Goal: Task Accomplishment & Management: Use online tool/utility

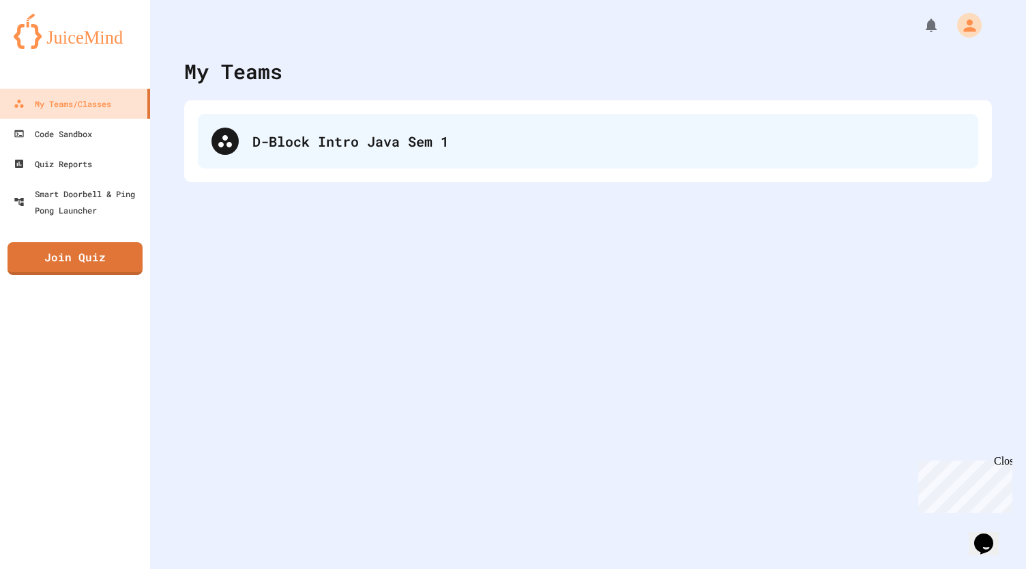
click at [348, 137] on div "D-Block Intro Java Sem 1" at bounding box center [608, 141] width 712 height 20
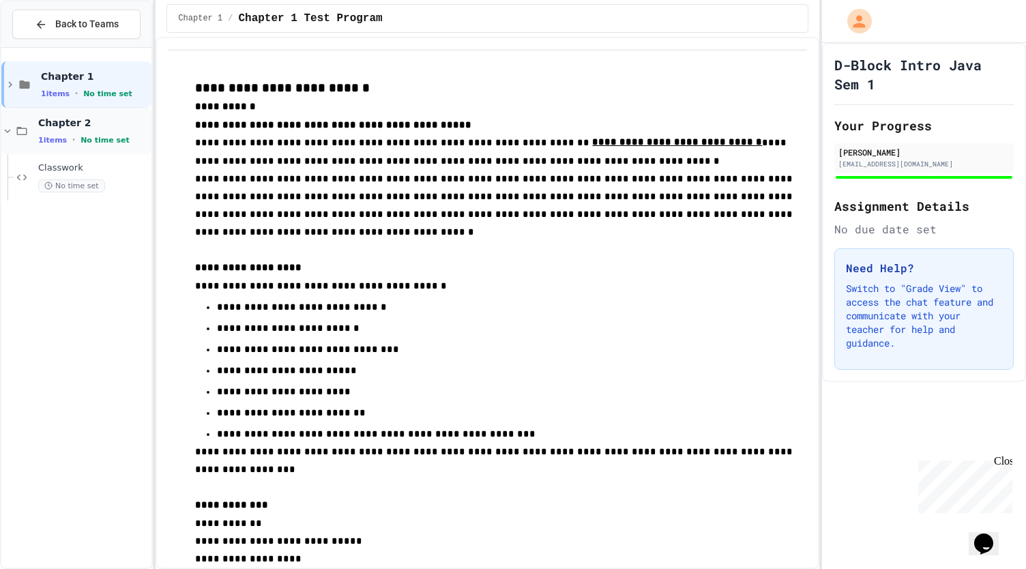
click at [85, 143] on span "No time set" at bounding box center [104, 140] width 49 height 9
click at [82, 129] on div "Chapter 2 1 items • No time set" at bounding box center [93, 131] width 111 height 29
click at [90, 169] on span "Classwork" at bounding box center [93, 168] width 111 height 12
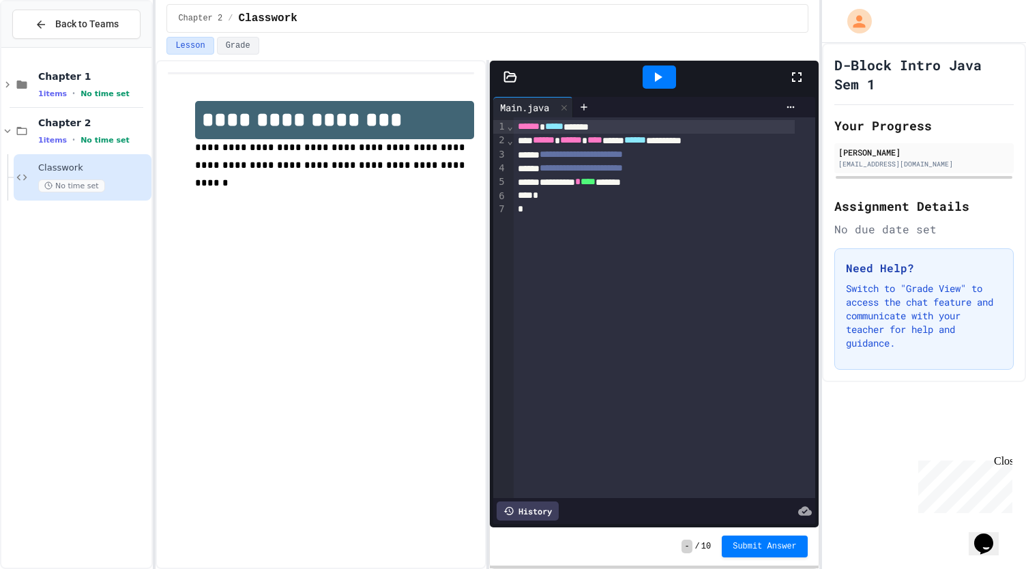
click at [514, 82] on icon at bounding box center [510, 77] width 14 height 14
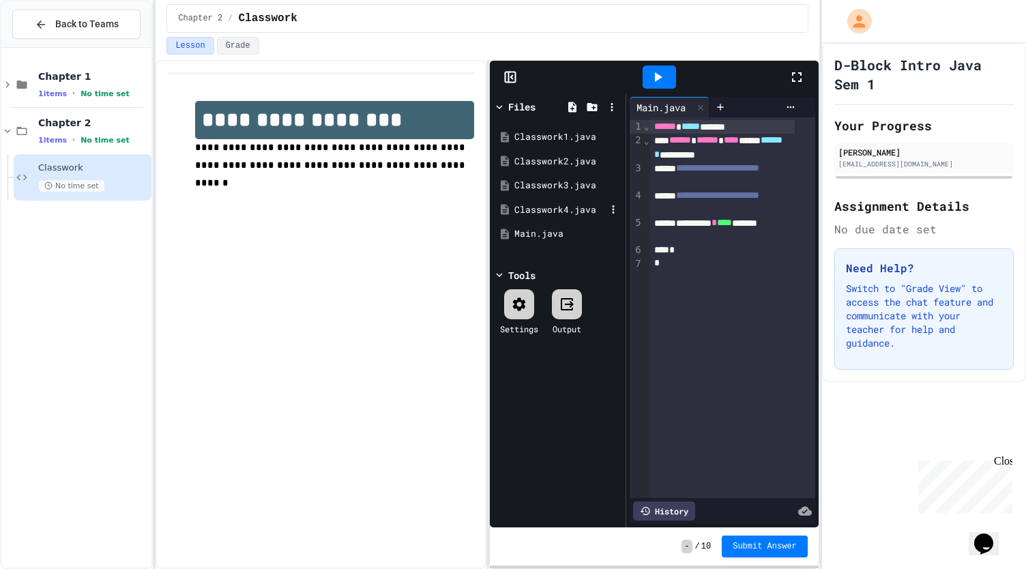
click at [563, 207] on div "Classwork4.java" at bounding box center [559, 210] width 91 height 14
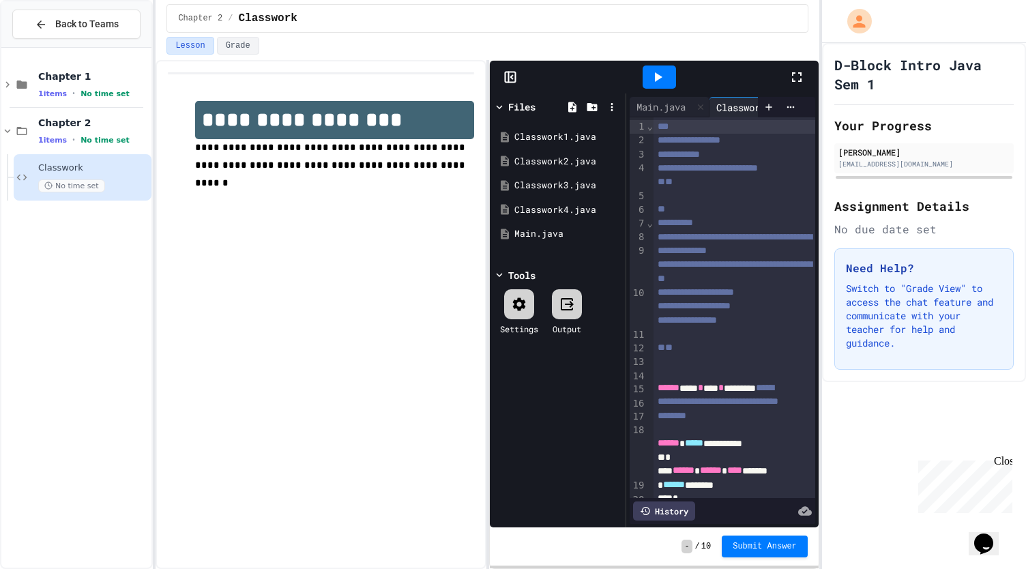
click at [787, 78] on div at bounding box center [660, 77] width 258 height 37
click at [793, 83] on icon at bounding box center [797, 77] width 16 height 16
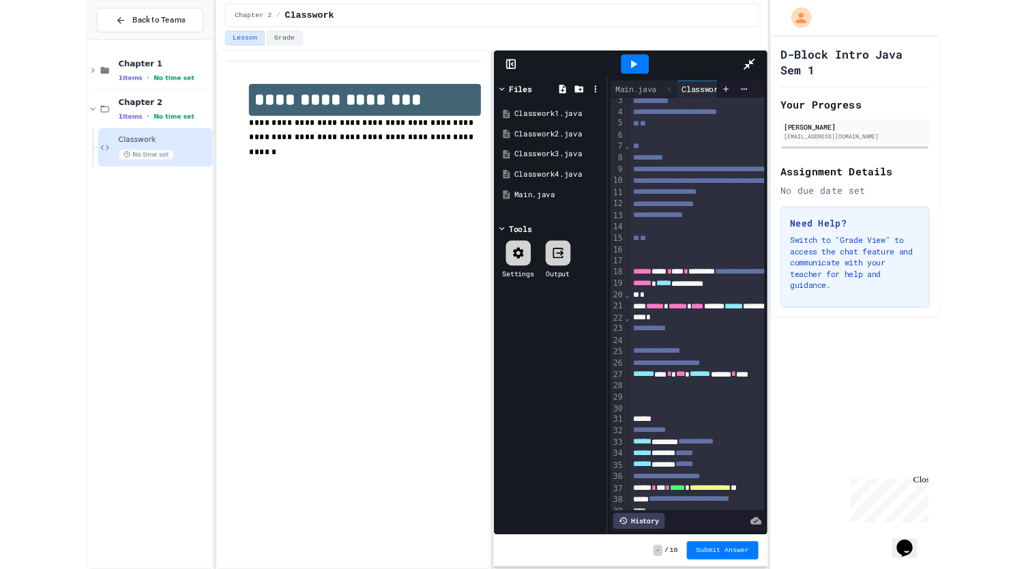
scroll to position [38, 0]
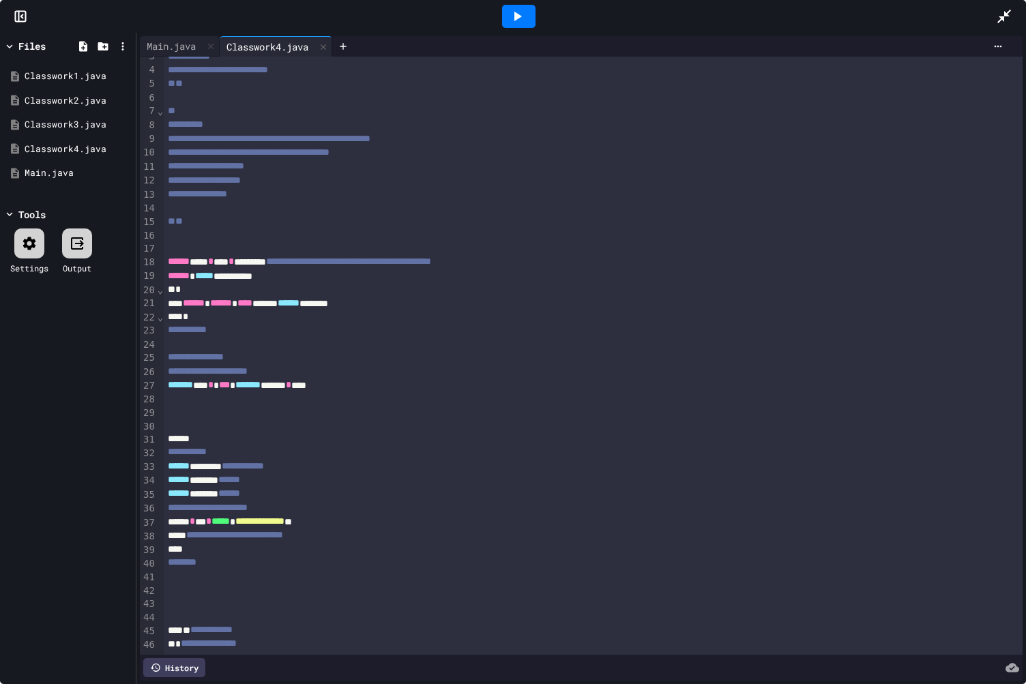
click at [1008, 8] on icon at bounding box center [1004, 16] width 16 height 16
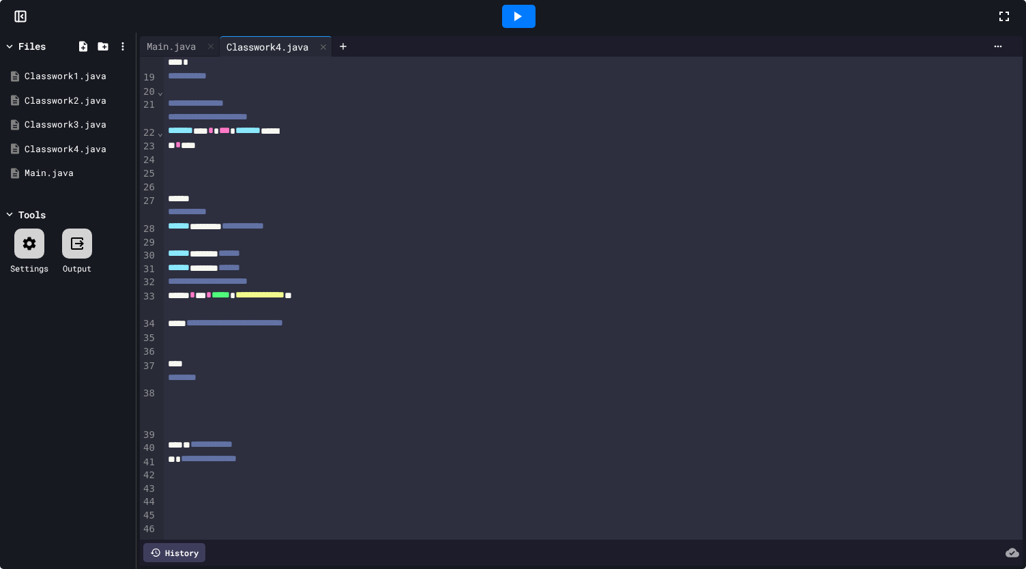
scroll to position [353, 0]
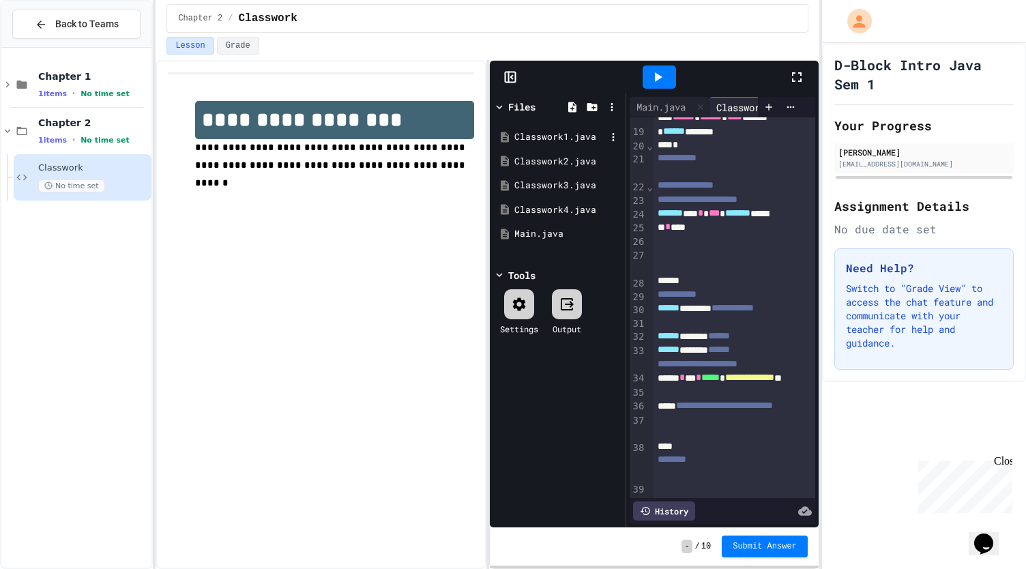
click at [544, 132] on div "Classwork1.java" at bounding box center [559, 137] width 91 height 14
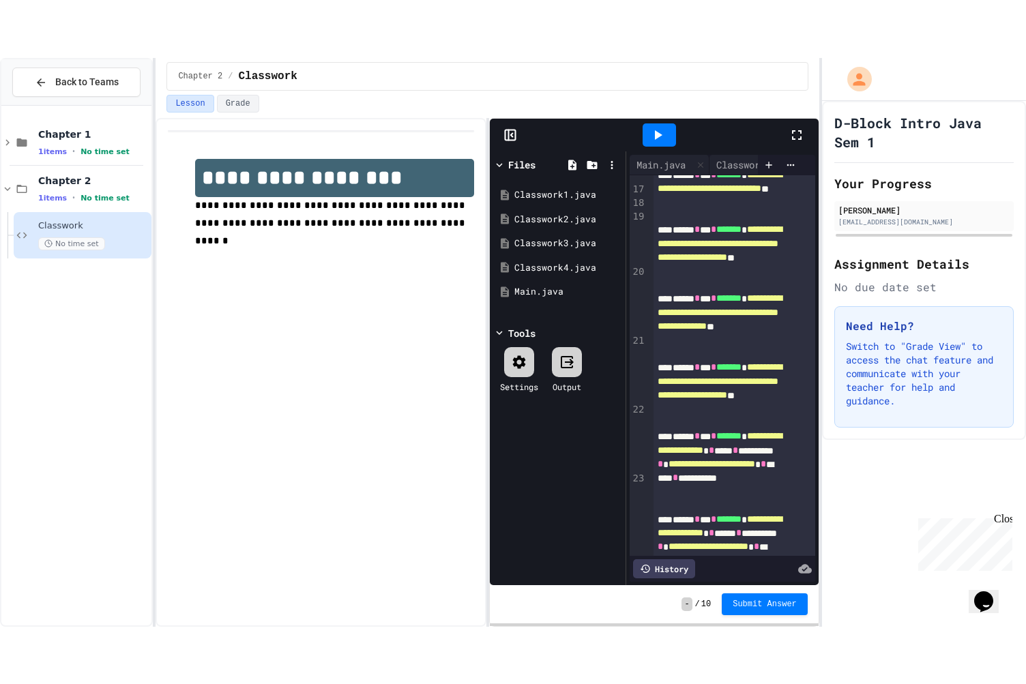
scroll to position [317, 0]
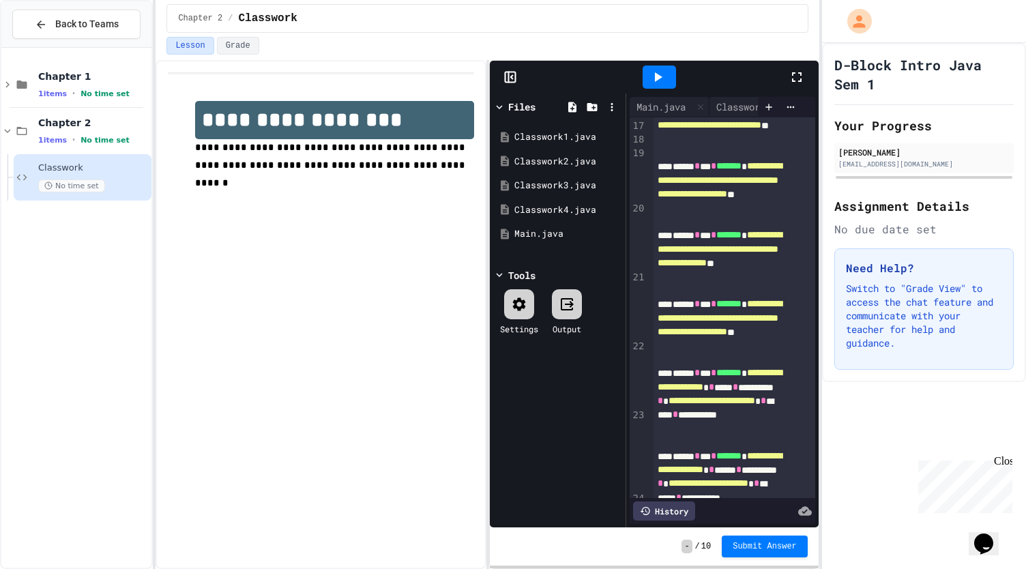
click at [804, 77] on icon at bounding box center [797, 77] width 16 height 16
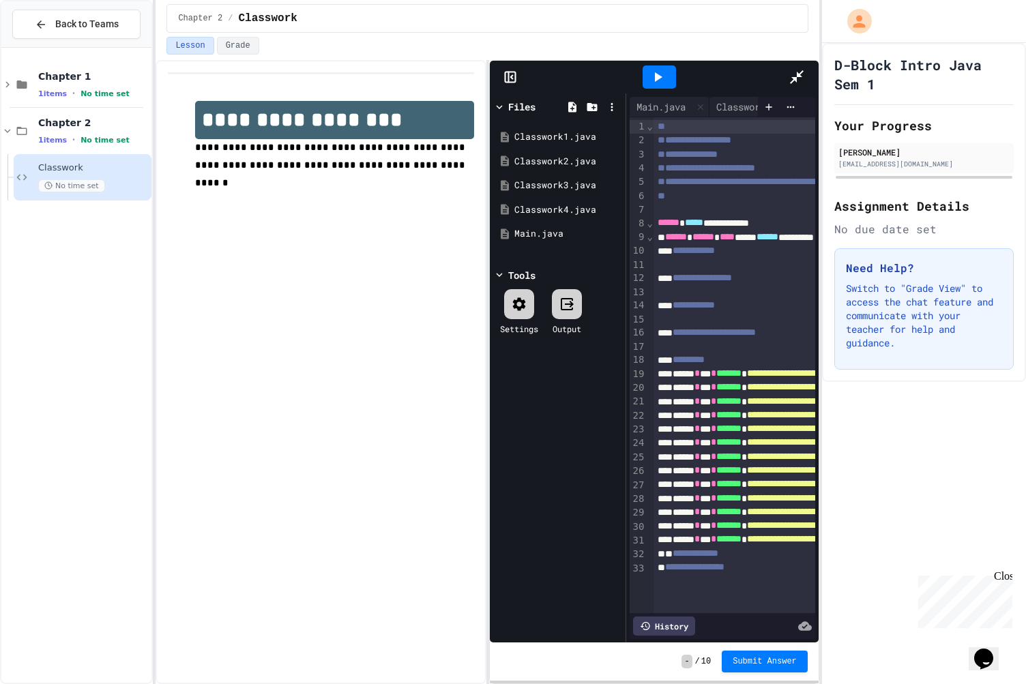
scroll to position [0, 0]
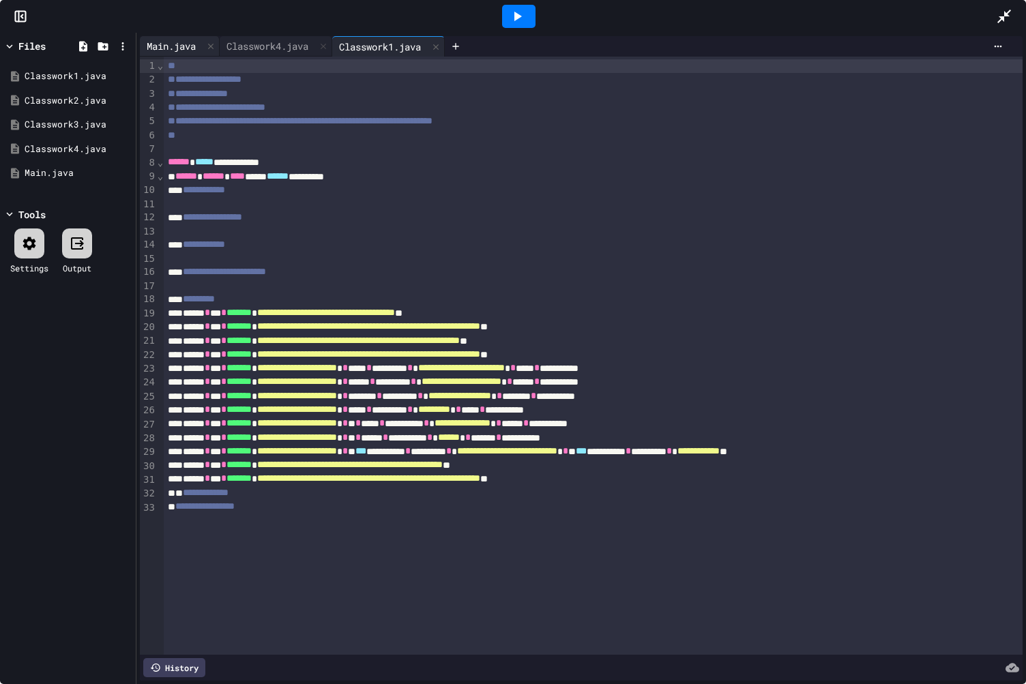
click at [186, 44] on div "Main.java" at bounding box center [171, 46] width 63 height 14
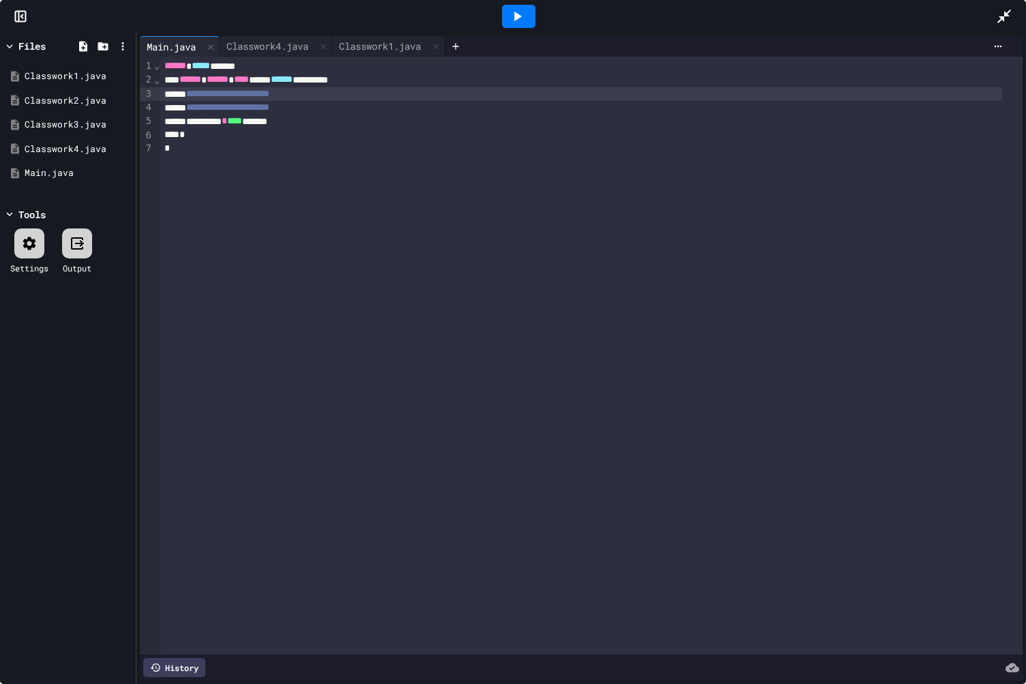
click at [207, 92] on span "**********" at bounding box center [227, 94] width 83 height 10
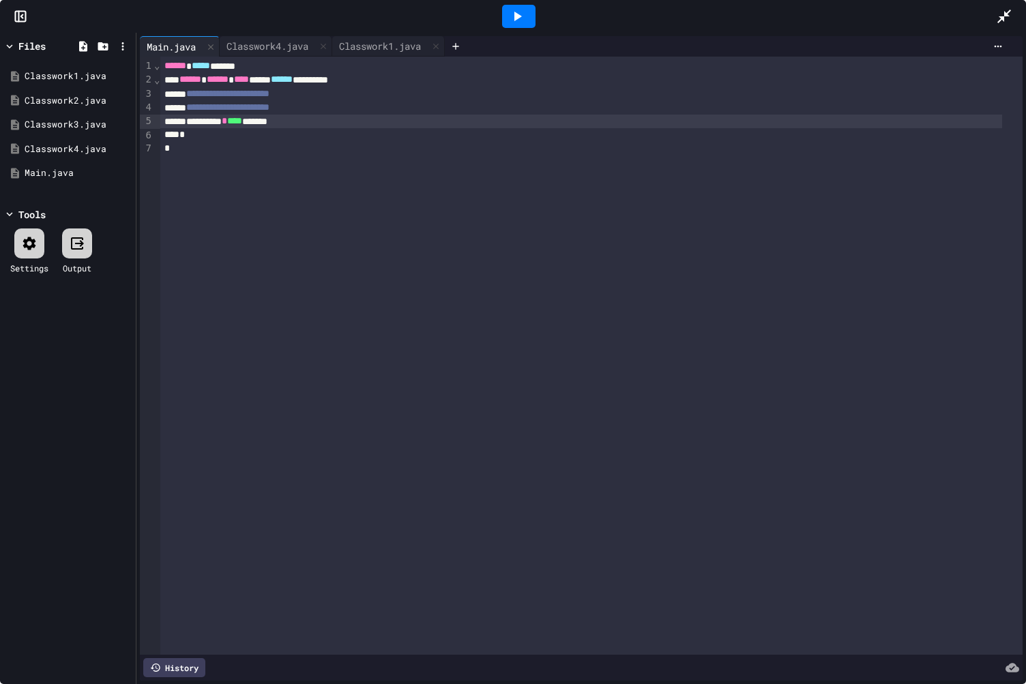
click at [330, 121] on div "**********" at bounding box center [581, 122] width 842 height 14
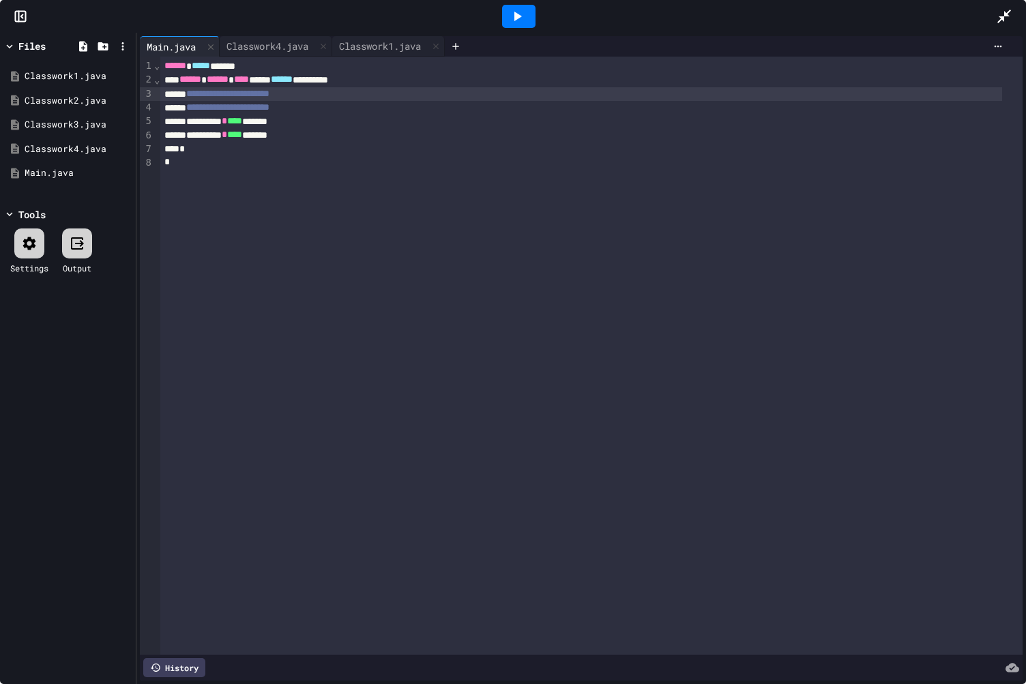
click at [207, 96] on span "**********" at bounding box center [227, 94] width 83 height 10
click at [521, 10] on icon at bounding box center [517, 16] width 16 height 16
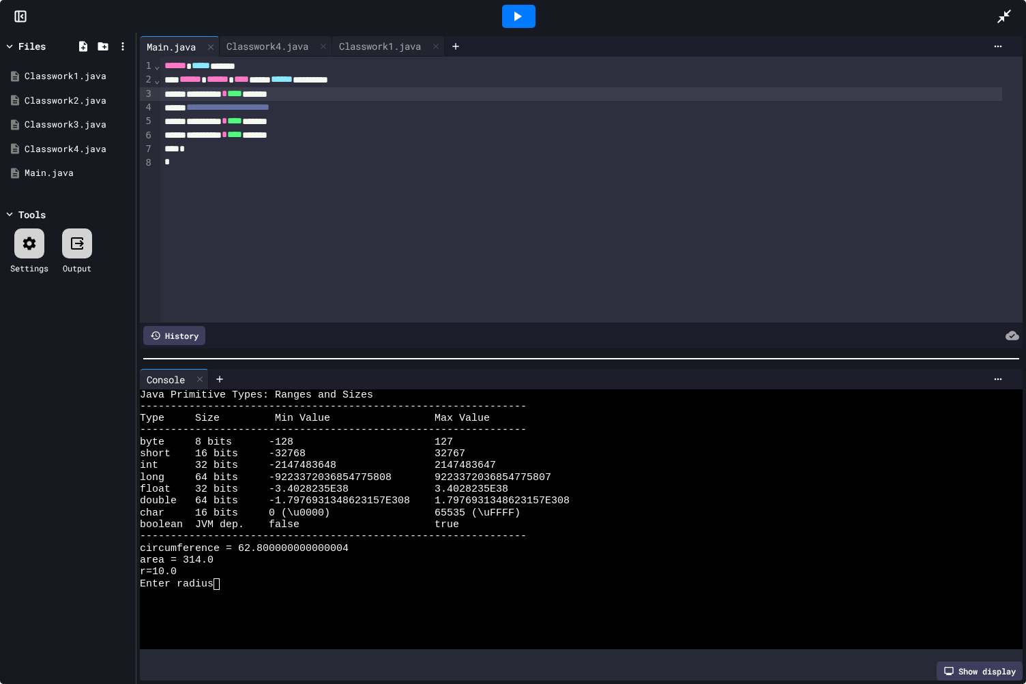
click at [199, 94] on div "**********" at bounding box center [581, 94] width 842 height 14
click at [196, 91] on div "**********" at bounding box center [581, 94] width 842 height 14
click at [74, 122] on div "Classwork3.java" at bounding box center [70, 125] width 91 height 14
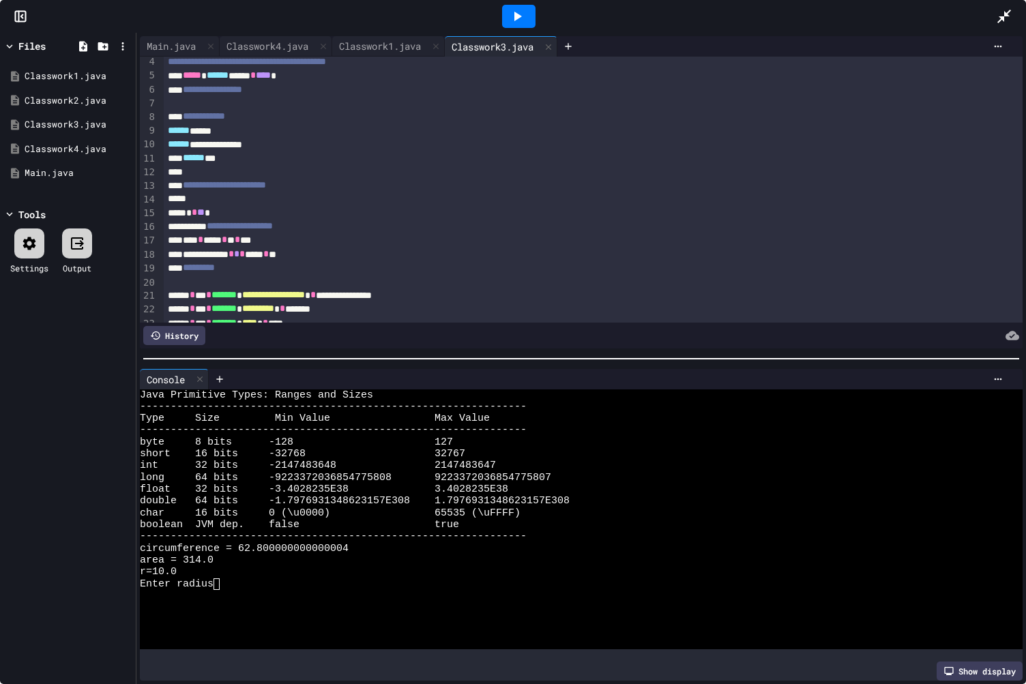
scroll to position [46, 0]
click at [66, 149] on div "Classwork4.java" at bounding box center [70, 150] width 91 height 14
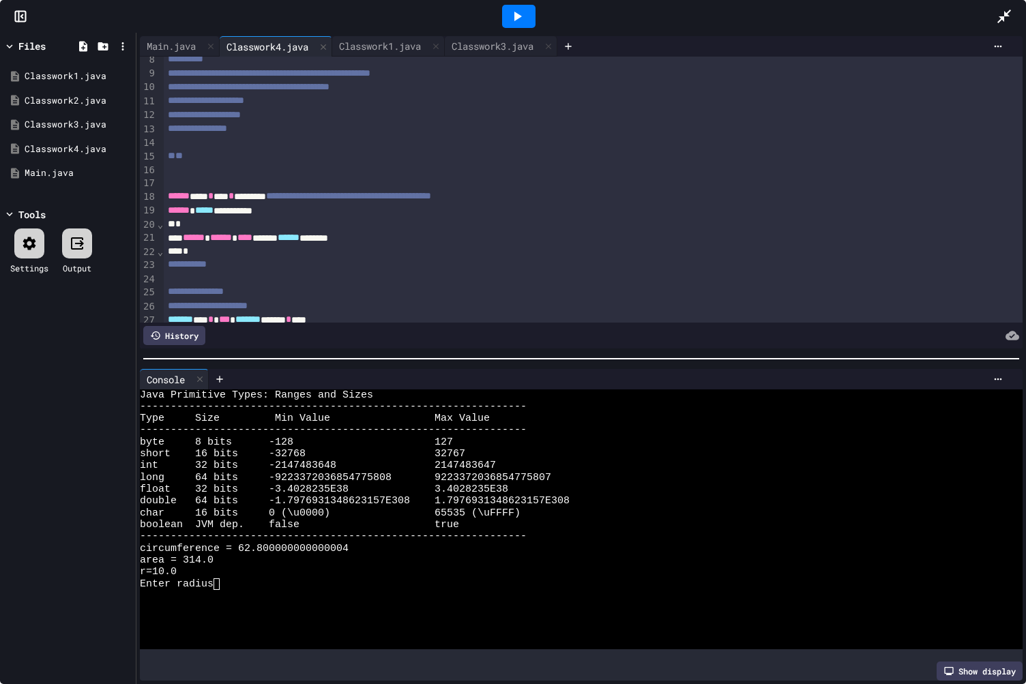
scroll to position [93, 0]
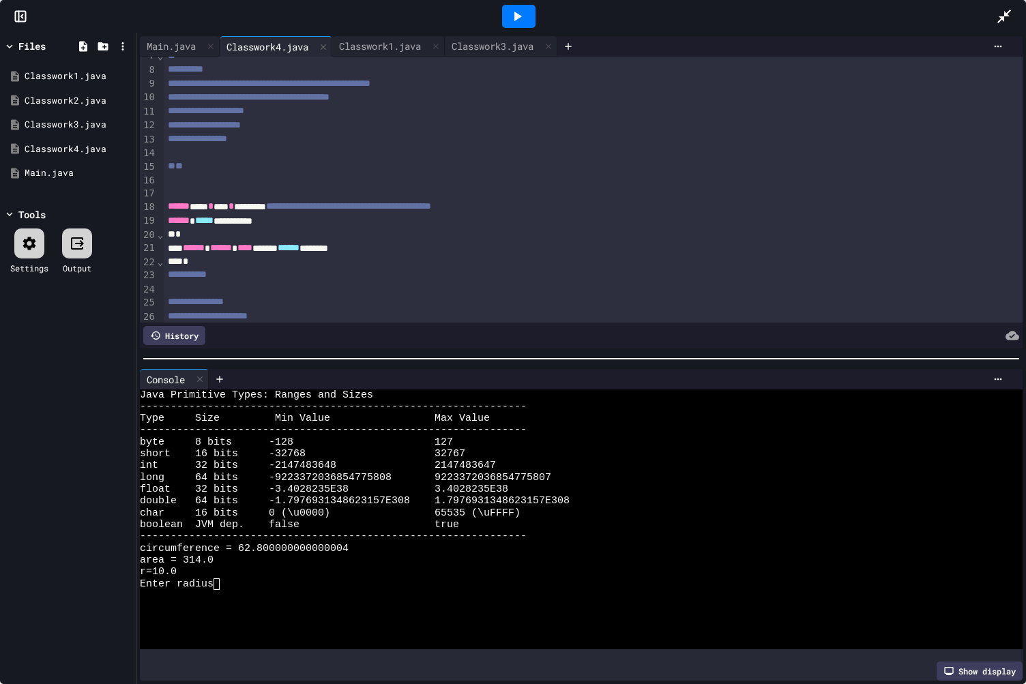
click at [227, 141] on span "**********" at bounding box center [197, 139] width 59 height 10
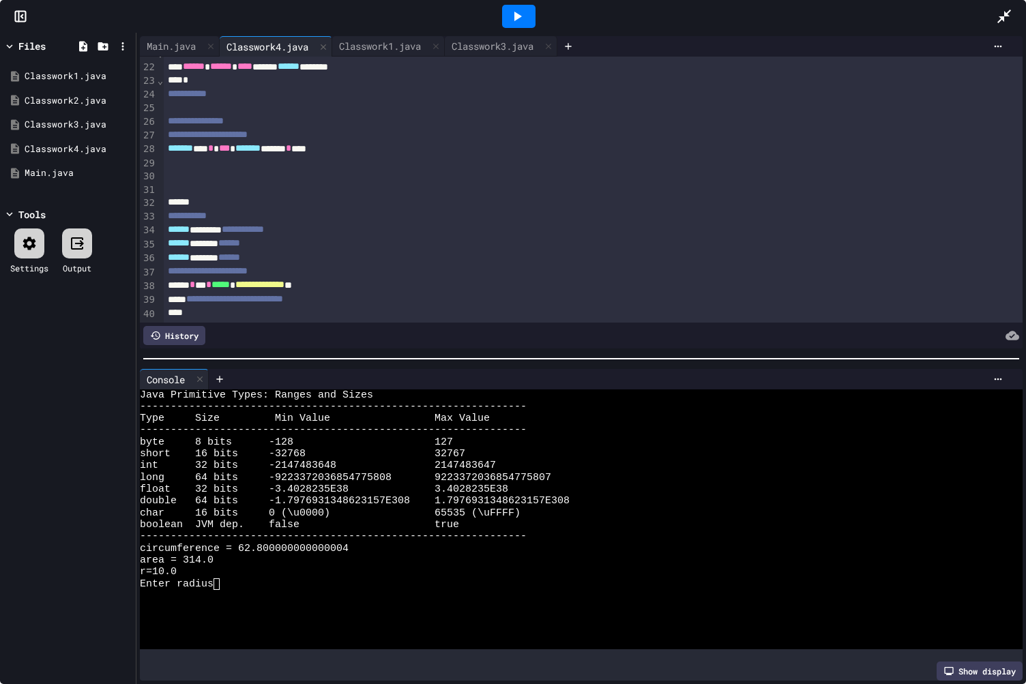
scroll to position [338, 0]
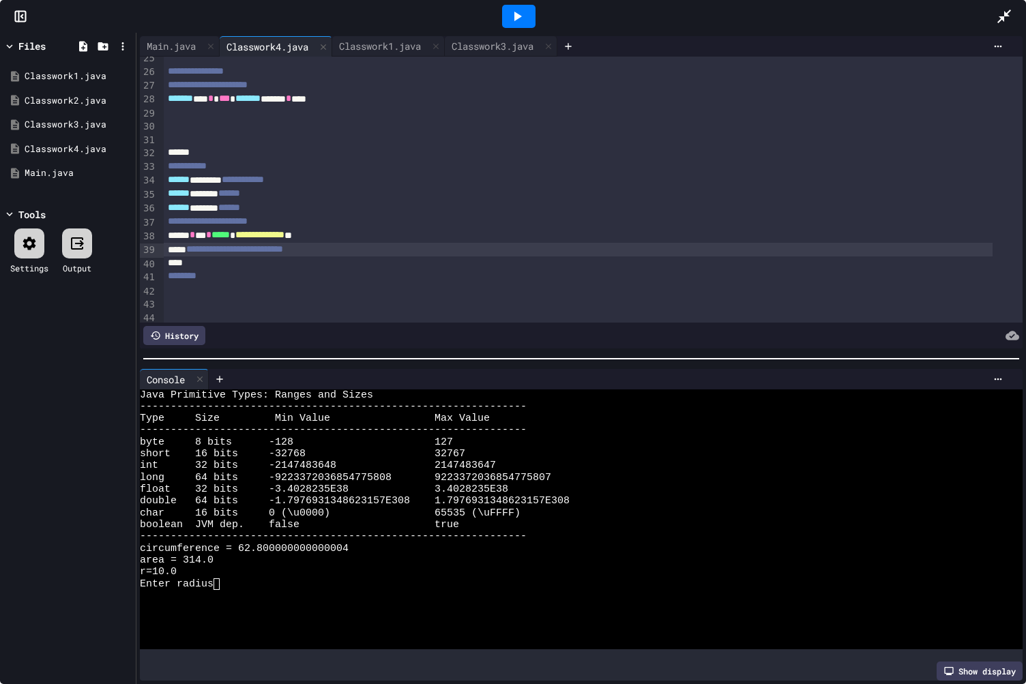
click at [366, 254] on div "**********" at bounding box center [578, 250] width 829 height 14
click at [517, 20] on icon at bounding box center [517, 16] width 16 height 16
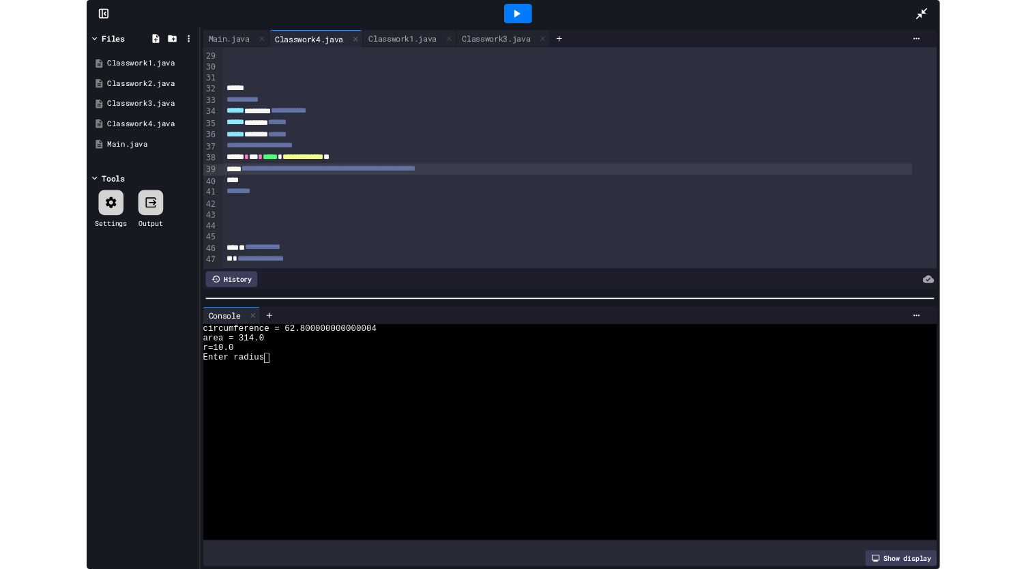
scroll to position [400, 0]
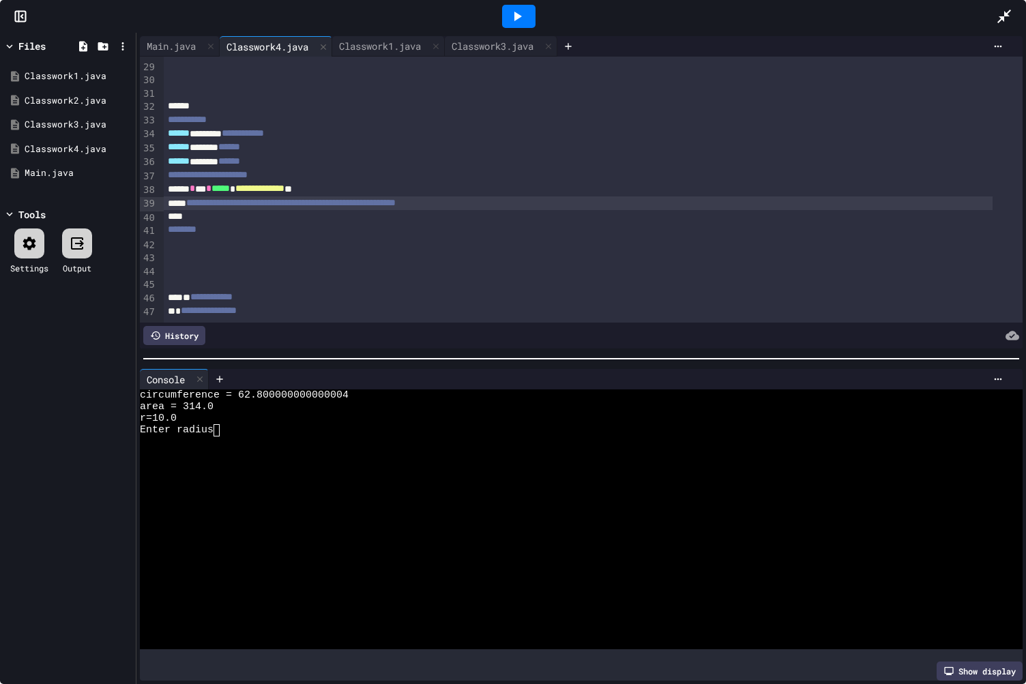
click at [1002, 18] on icon at bounding box center [1004, 17] width 14 height 14
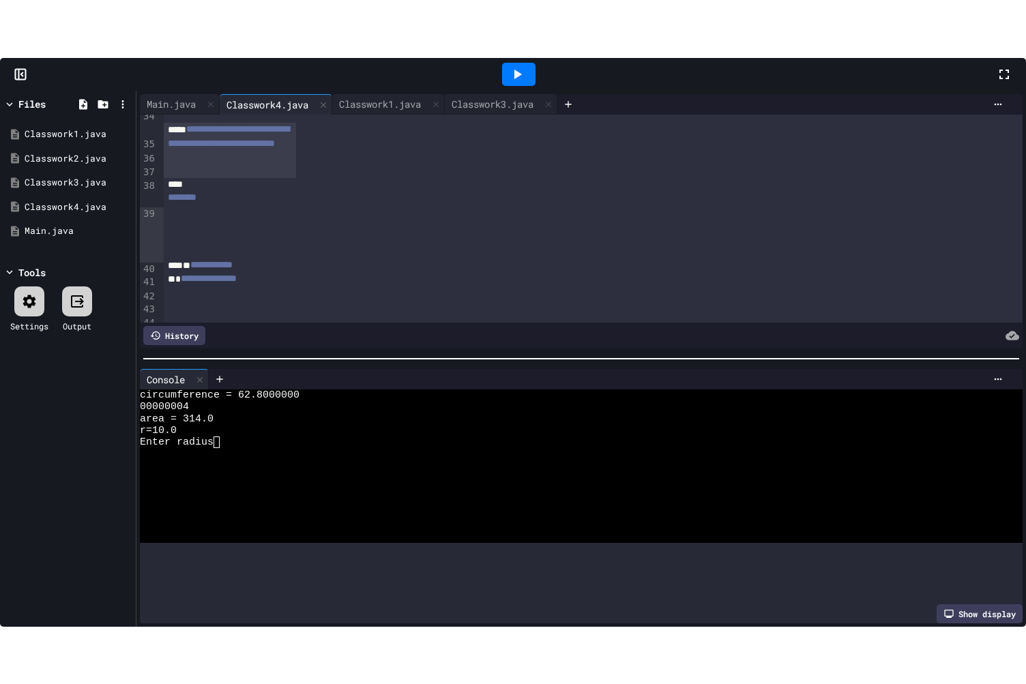
scroll to position [613, 0]
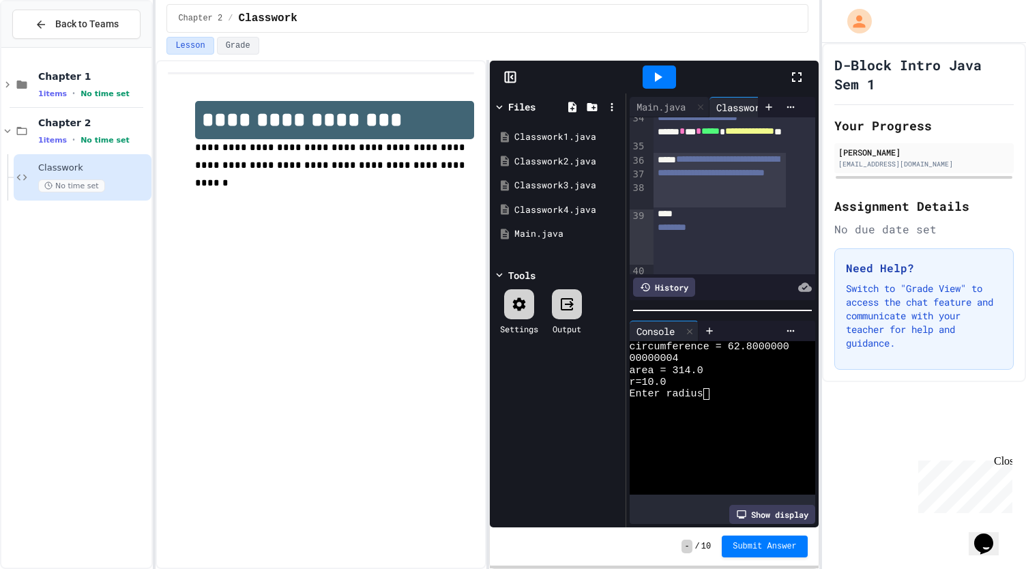
click at [800, 83] on icon at bounding box center [797, 77] width 16 height 16
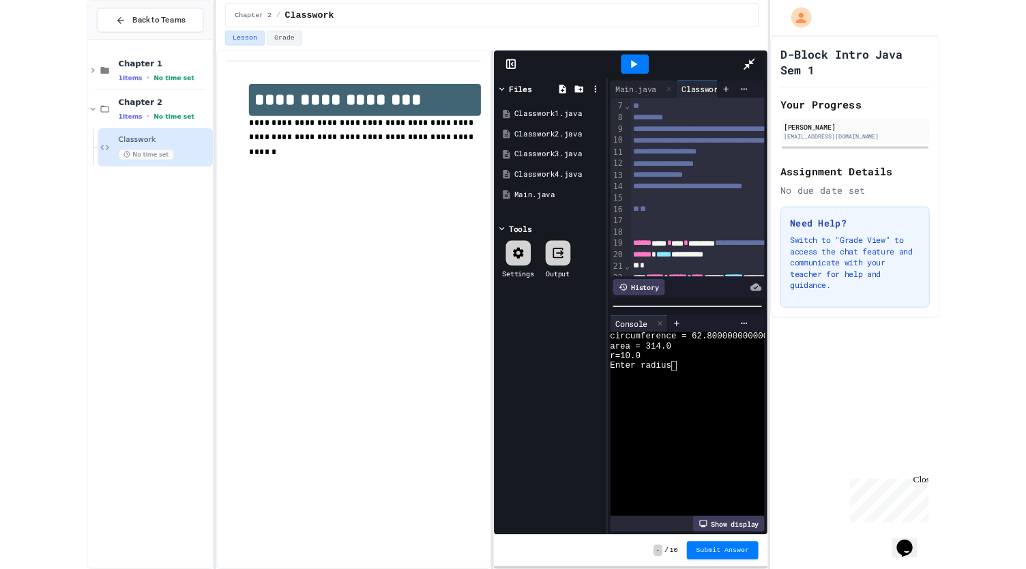
scroll to position [0, 0]
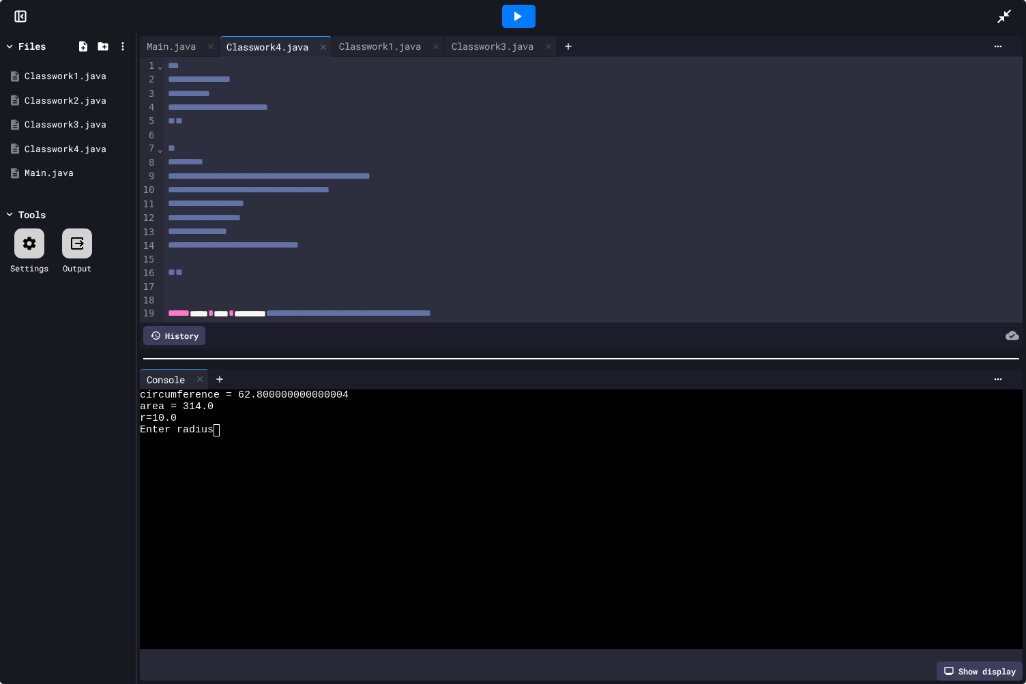
click at [1004, 16] on icon at bounding box center [1004, 17] width 14 height 14
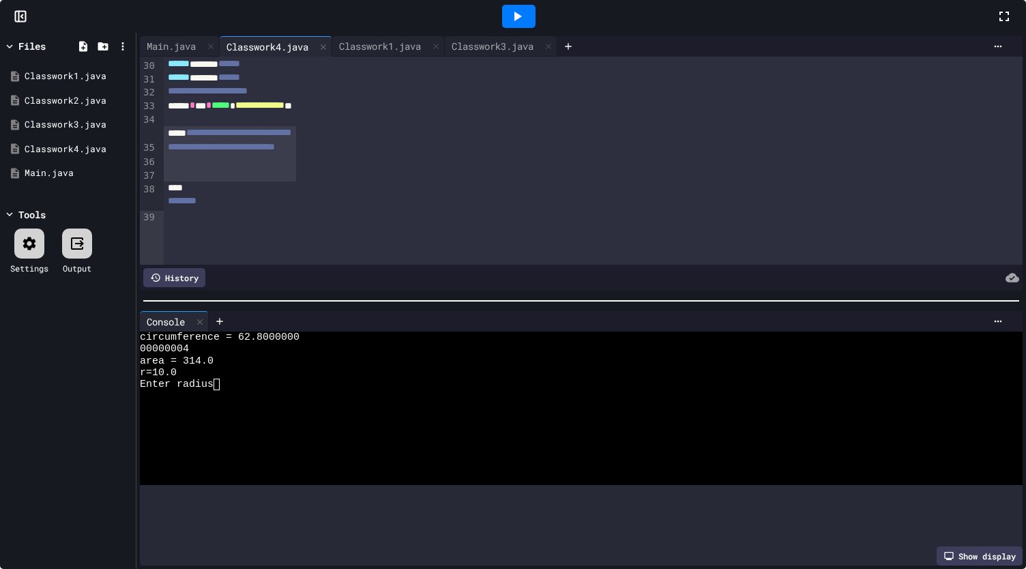
scroll to position [559, 0]
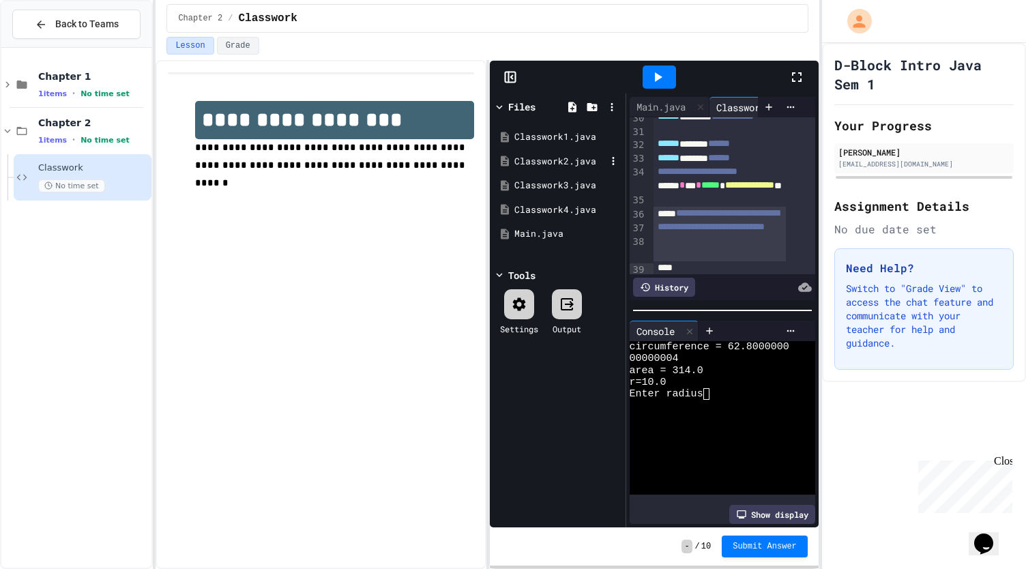
click at [542, 156] on div "Classwork2.java" at bounding box center [559, 162] width 91 height 14
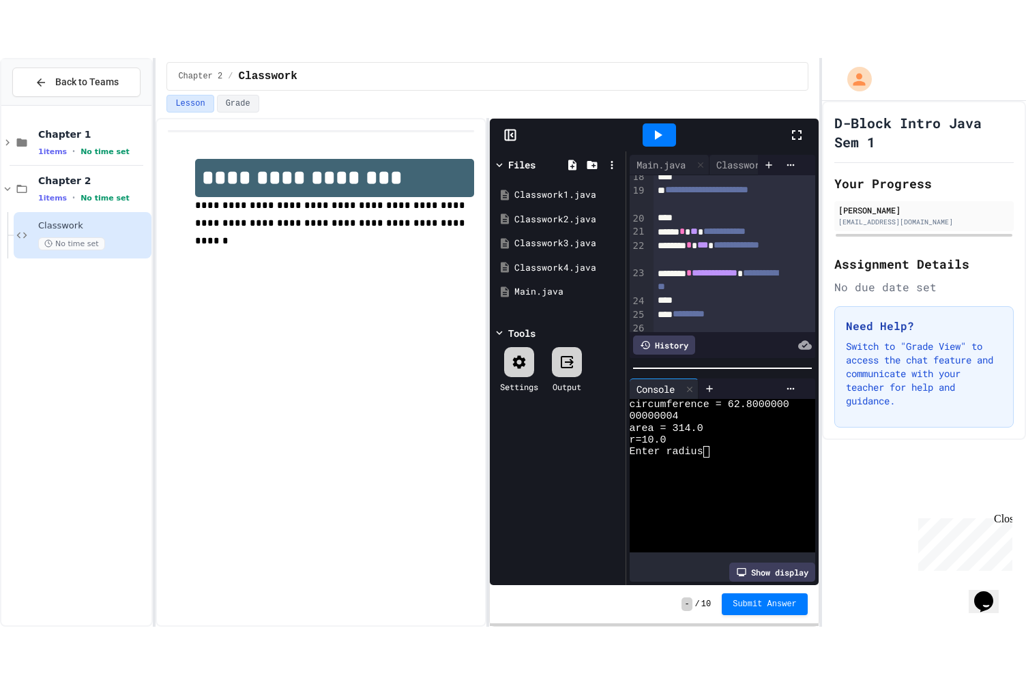
scroll to position [385, 0]
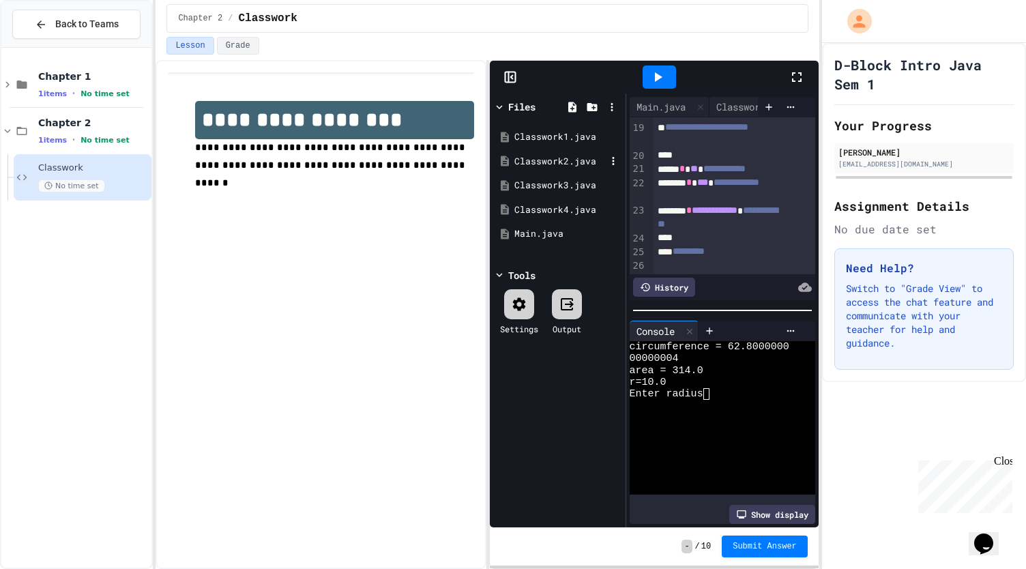
click at [577, 163] on div "Classwork2.java" at bounding box center [559, 162] width 91 height 14
click at [783, 68] on div at bounding box center [660, 77] width 258 height 37
click at [791, 76] on icon at bounding box center [797, 77] width 16 height 16
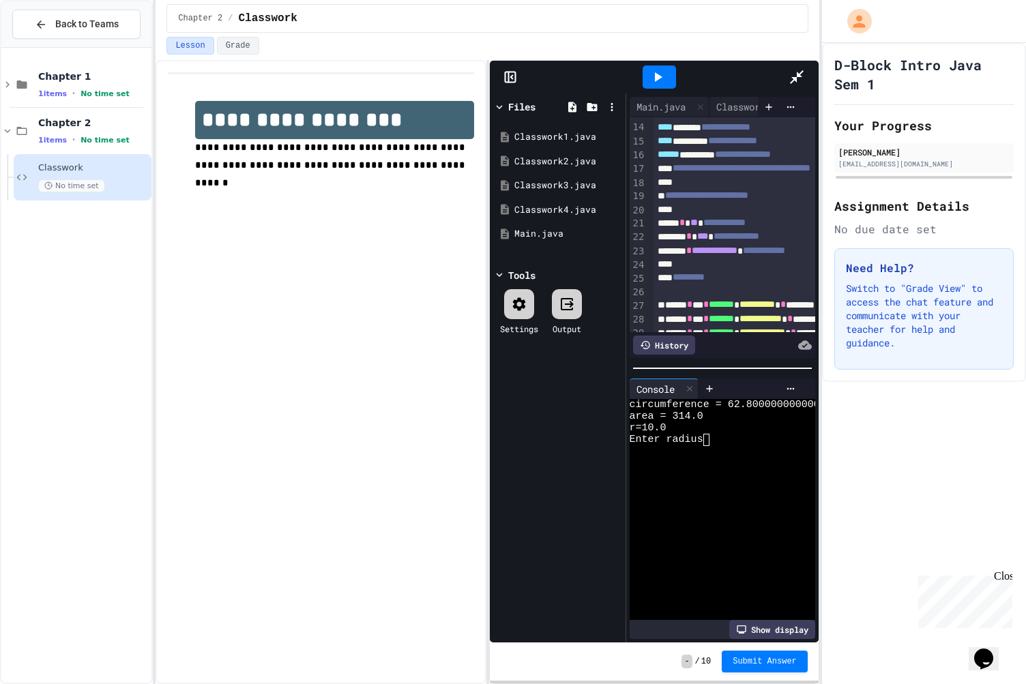
scroll to position [179, 0]
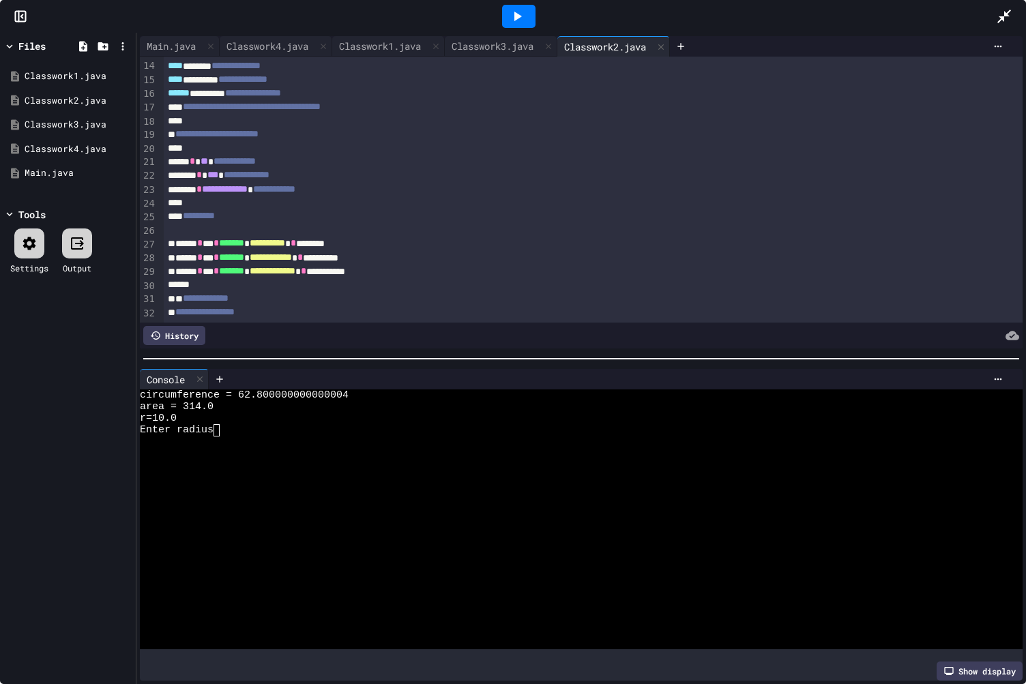
click at [493, 58] on div "**********" at bounding box center [578, 52] width 829 height 14
click at [502, 51] on div "Classwork3.java" at bounding box center [493, 46] width 96 height 14
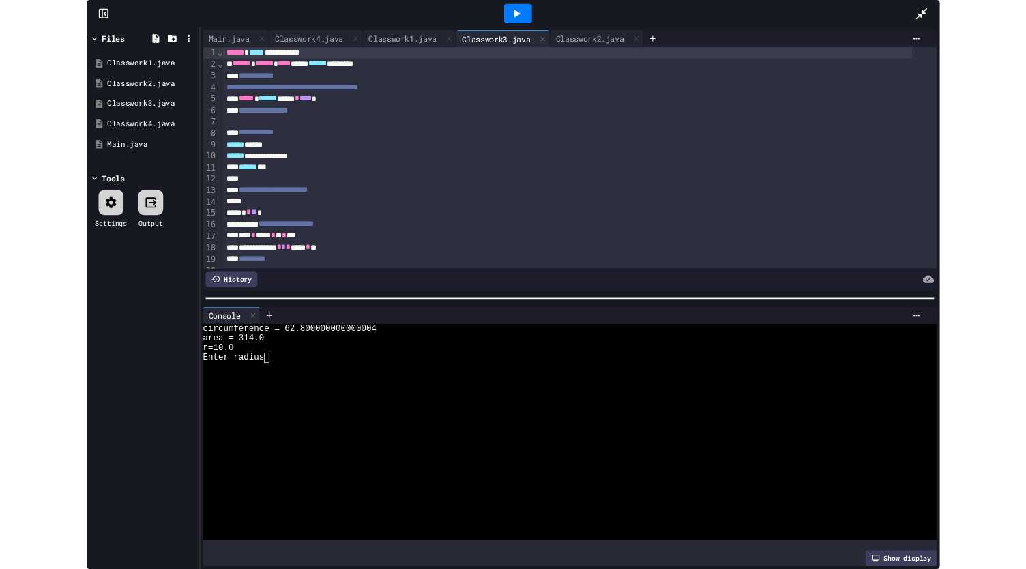
scroll to position [0, 0]
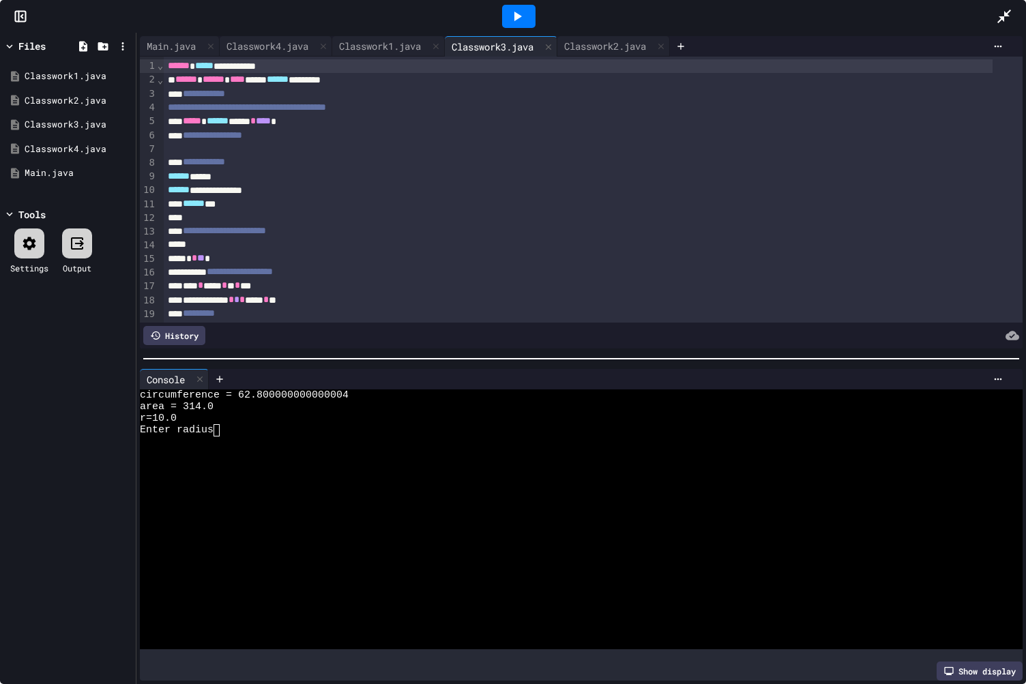
click at [1005, 16] on icon at bounding box center [1004, 17] width 14 height 14
